Goal: Navigation & Orientation: Find specific page/section

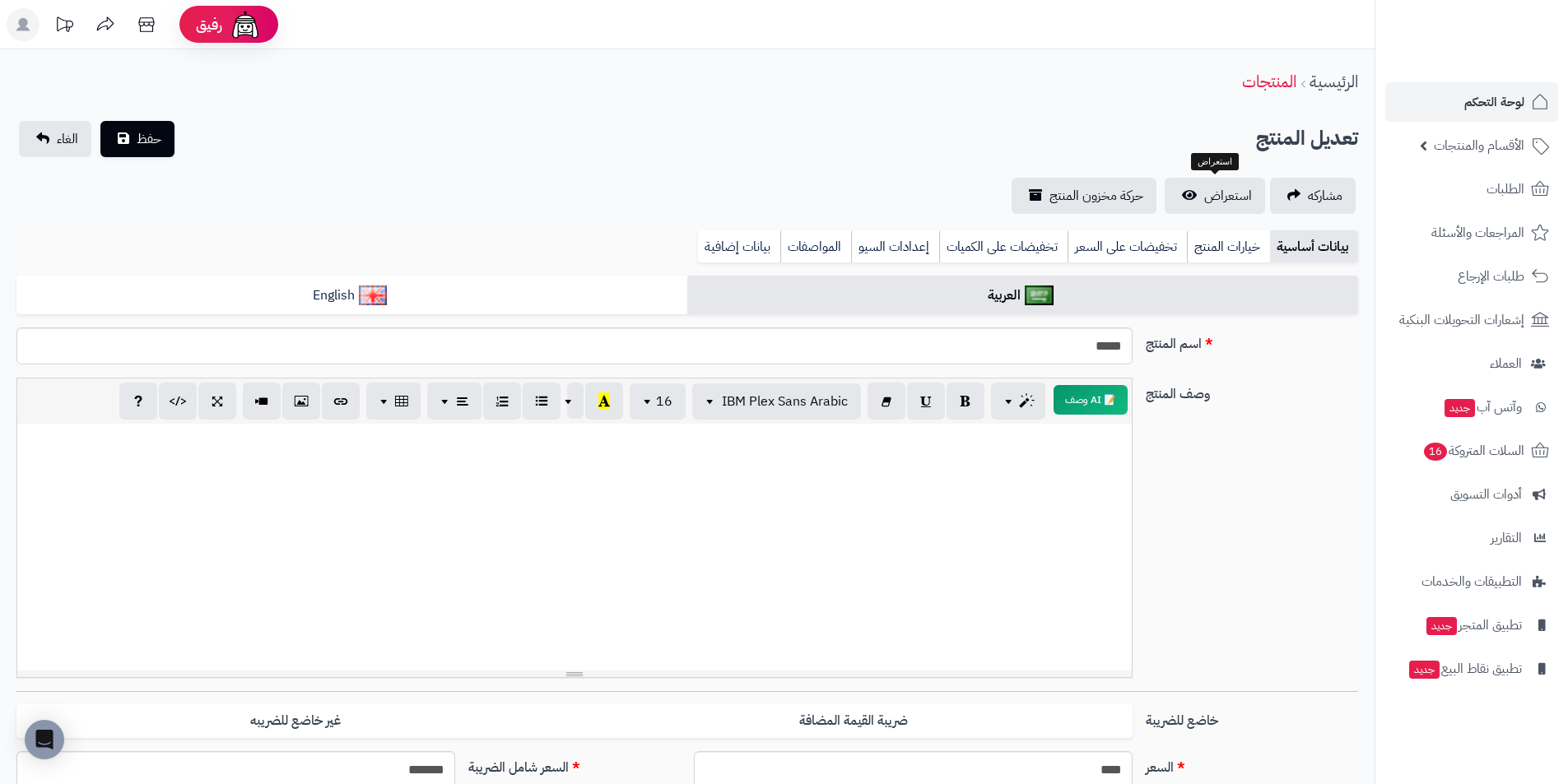
select select
click at [1300, 189] on link "مشاركه" at bounding box center [1313, 195] width 86 height 36
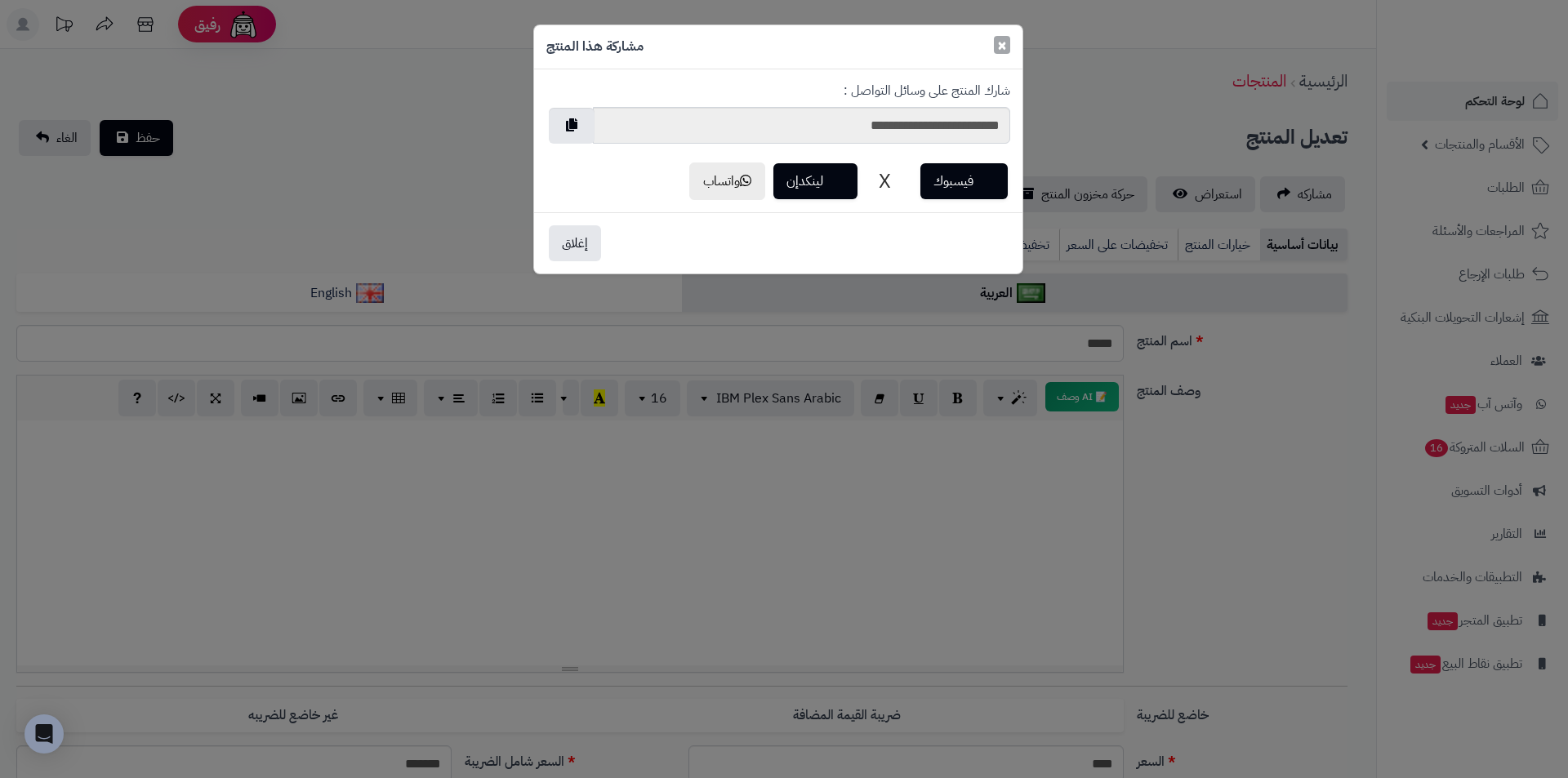
click at [1005, 52] on span "×" at bounding box center [1002, 45] width 10 height 25
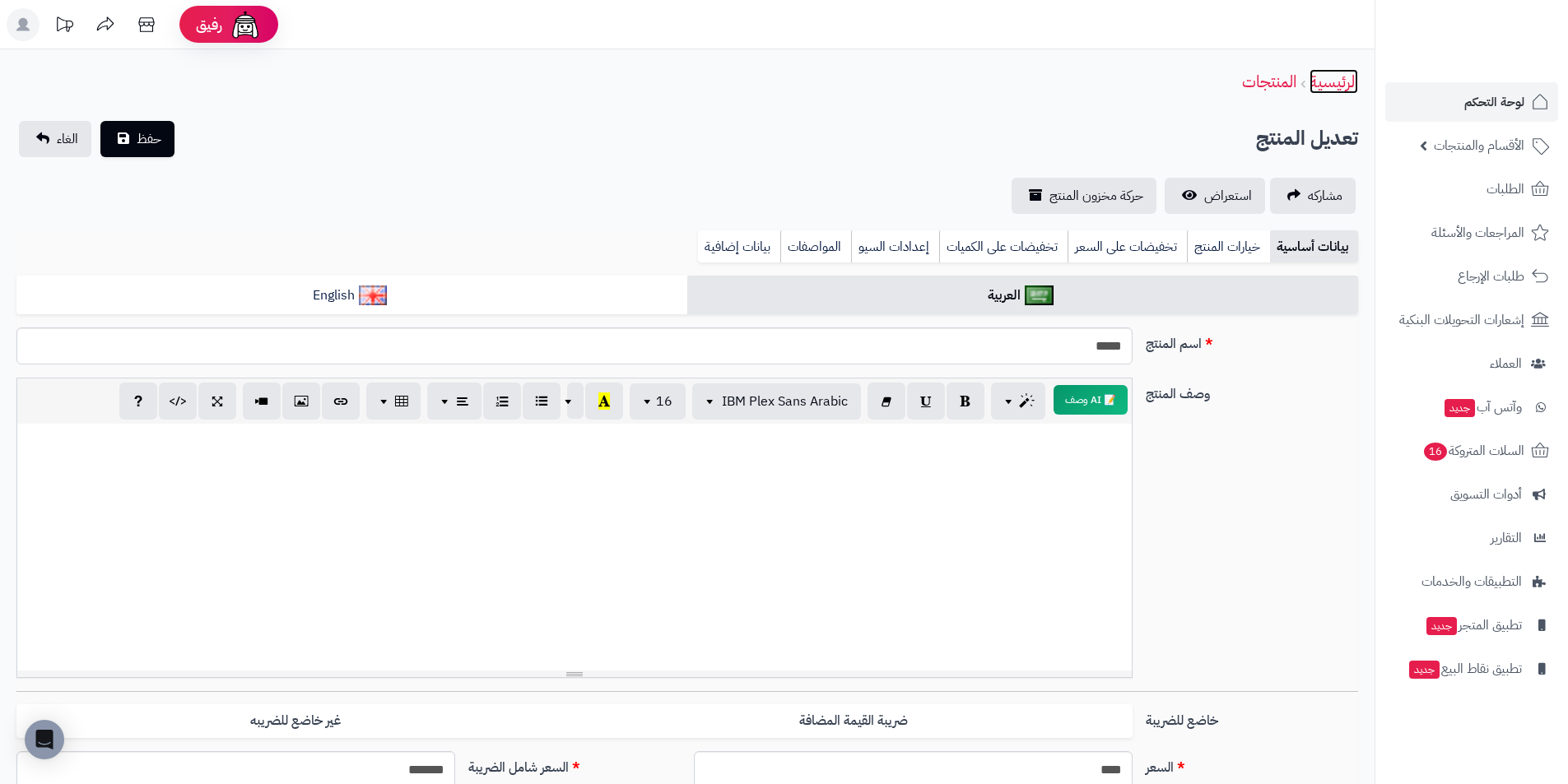
click at [1333, 87] on link "الرئيسية" at bounding box center [1334, 82] width 48 height 25
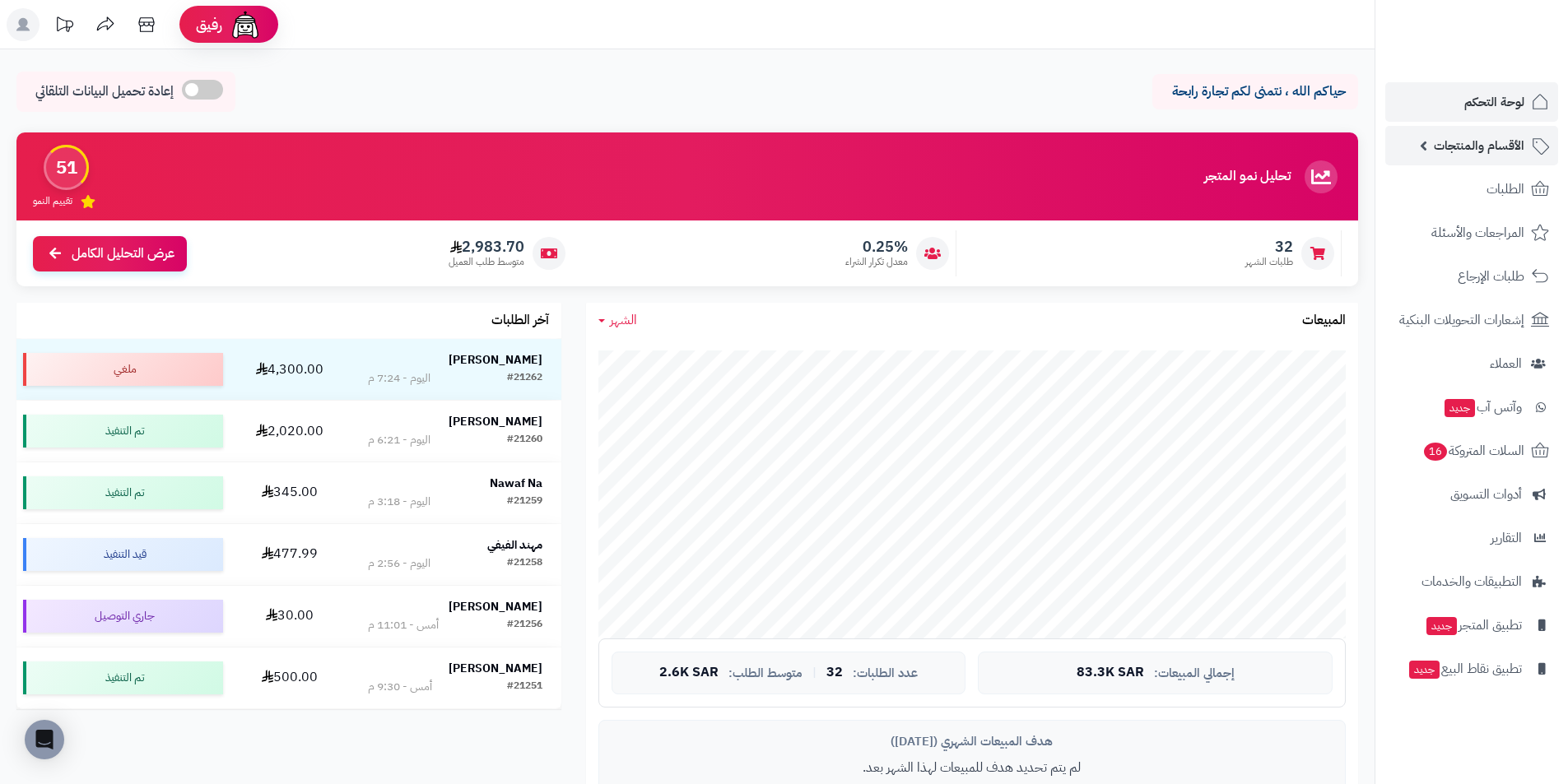
click at [1524, 141] on span "الأقسام والمنتجات" at bounding box center [1479, 146] width 91 height 23
click at [1500, 107] on span "لوحة التحكم" at bounding box center [1495, 102] width 60 height 23
